Goal: Information Seeking & Learning: Understand process/instructions

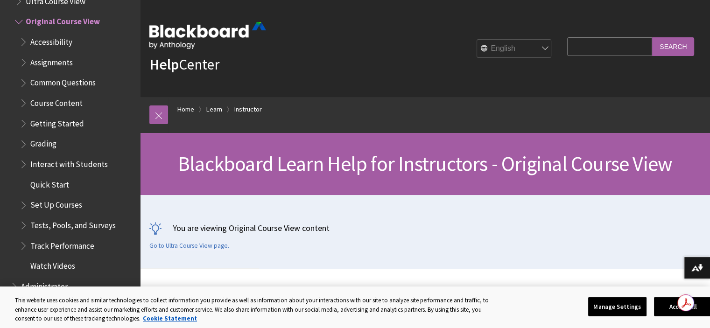
click at [588, 45] on input "Search Query" at bounding box center [609, 46] width 85 height 18
type input "how to hide discussion boards"
click at [652, 37] on input "Search" at bounding box center [673, 46] width 42 height 18
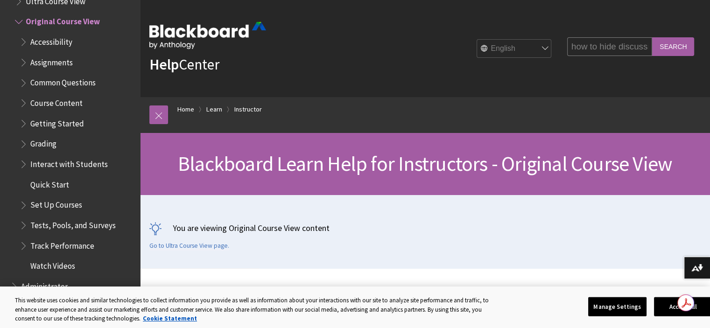
click at [670, 46] on input "Search" at bounding box center [673, 46] width 42 height 18
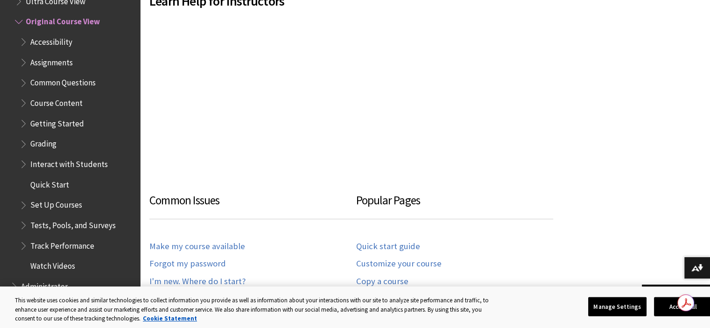
scroll to position [327, 0]
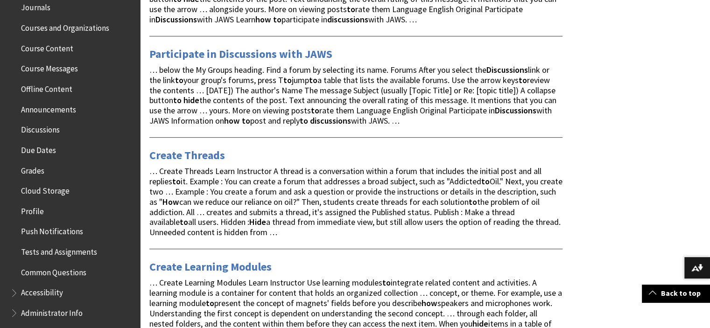
scroll to position [280, 0]
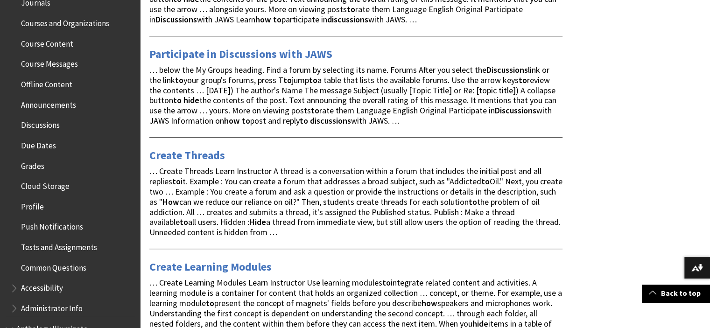
click at [47, 126] on span "Discussions" at bounding box center [40, 123] width 39 height 13
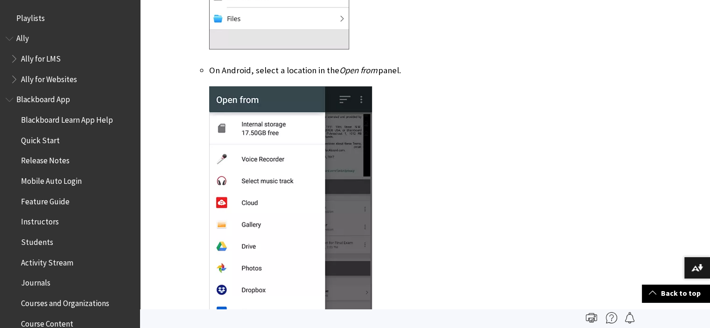
scroll to position [1443, 0]
